Goal: Information Seeking & Learning: Find specific fact

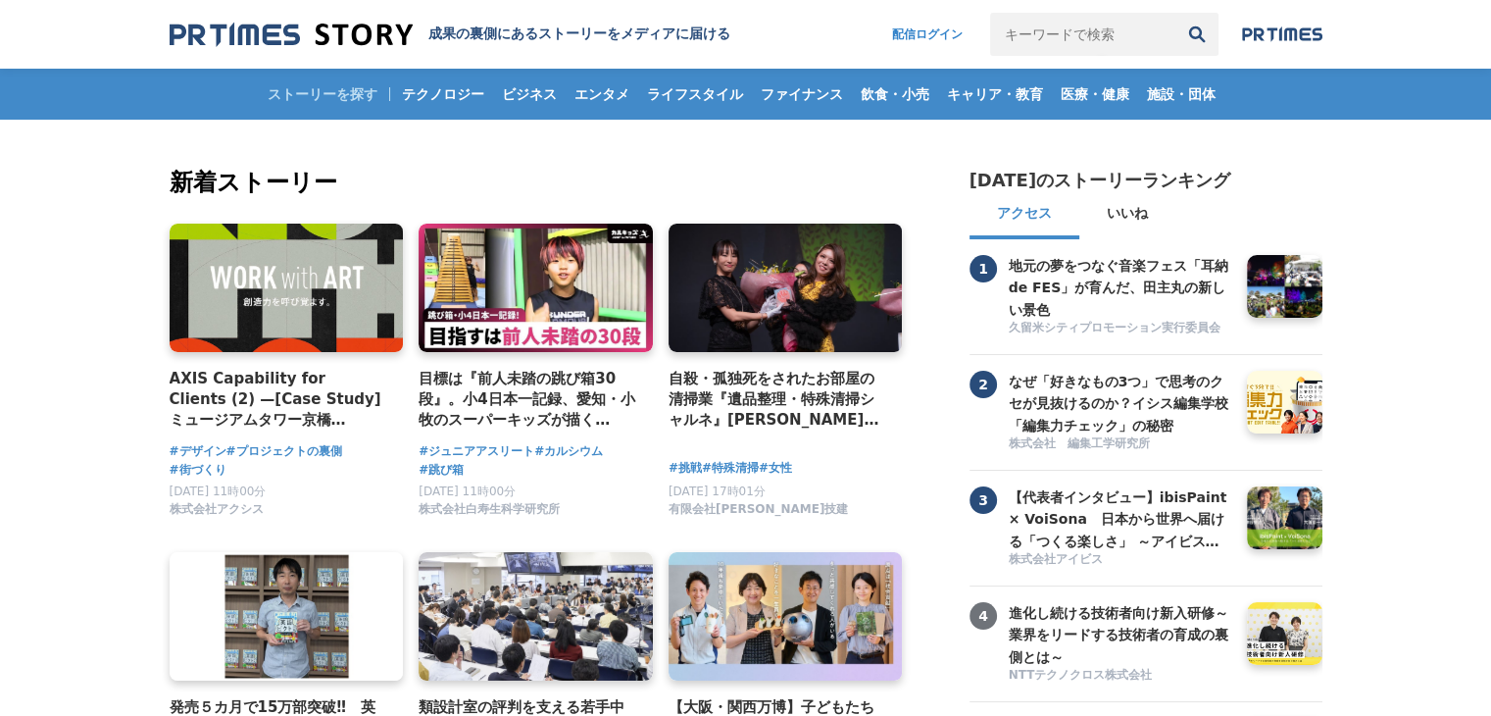
click at [1090, 28] on input "キーワードで検索" at bounding box center [1082, 34] width 185 height 43
type input "特定機能"
click at [1175, 13] on button "検索" at bounding box center [1196, 34] width 43 height 43
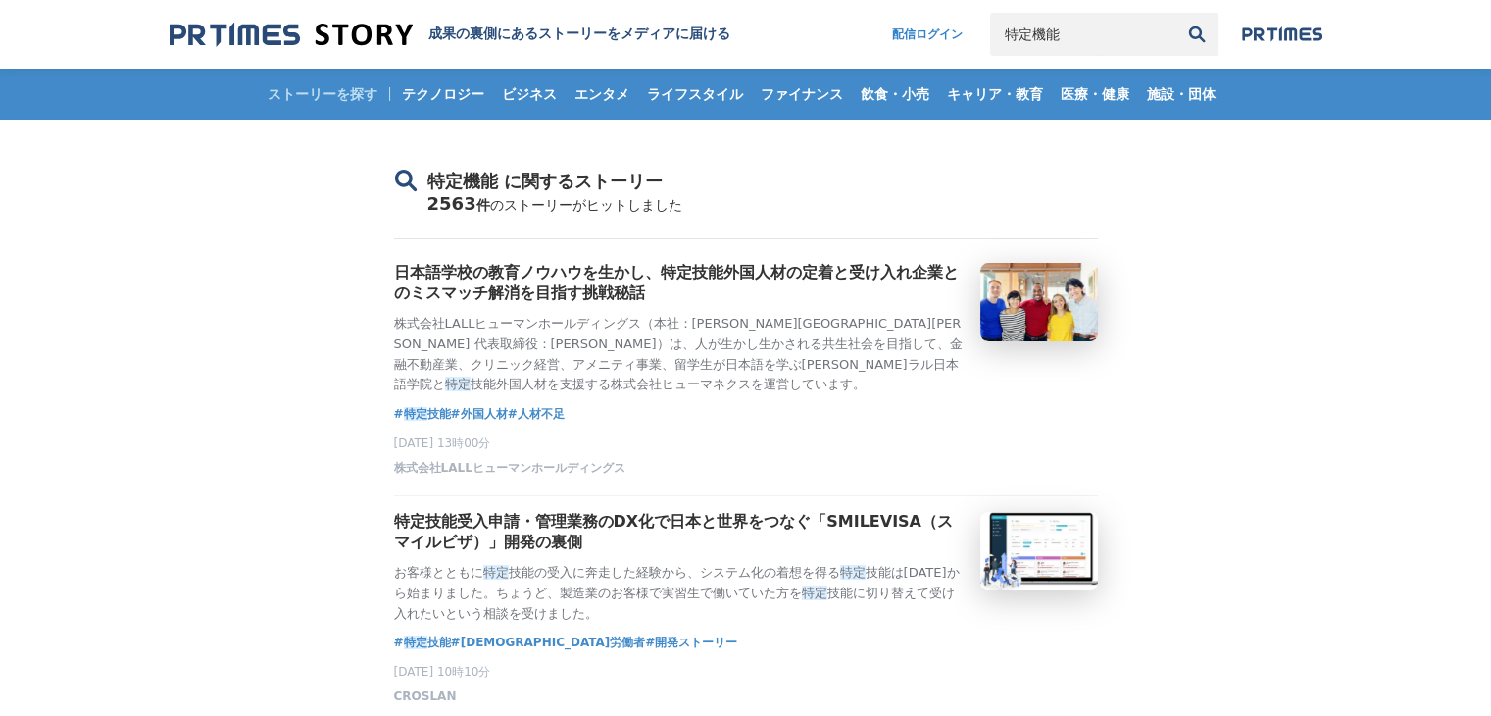
click at [1054, 41] on input "特定機能" at bounding box center [1082, 34] width 185 height 43
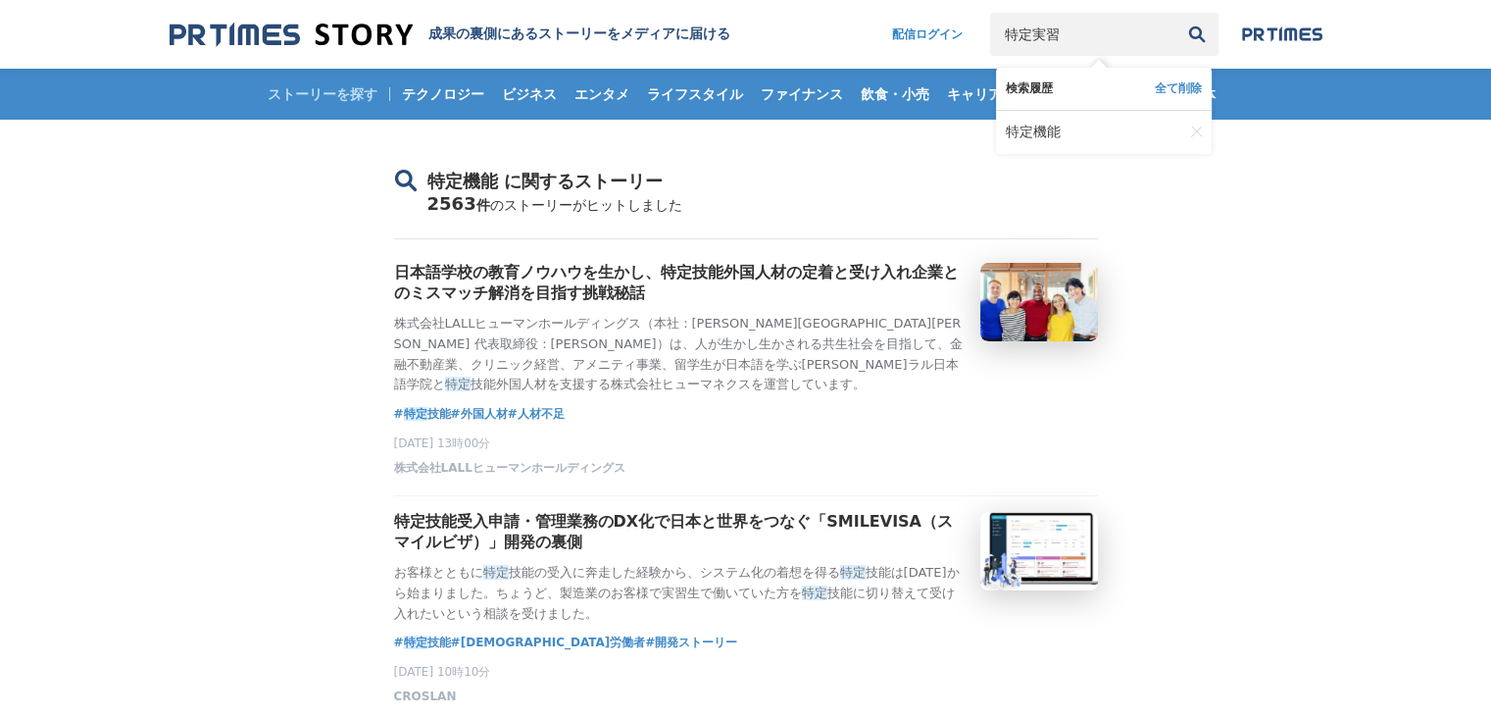
type input "特定実習"
click at [1175, 13] on button "検索" at bounding box center [1196, 34] width 43 height 43
